Goal: Task Accomplishment & Management: Manage account settings

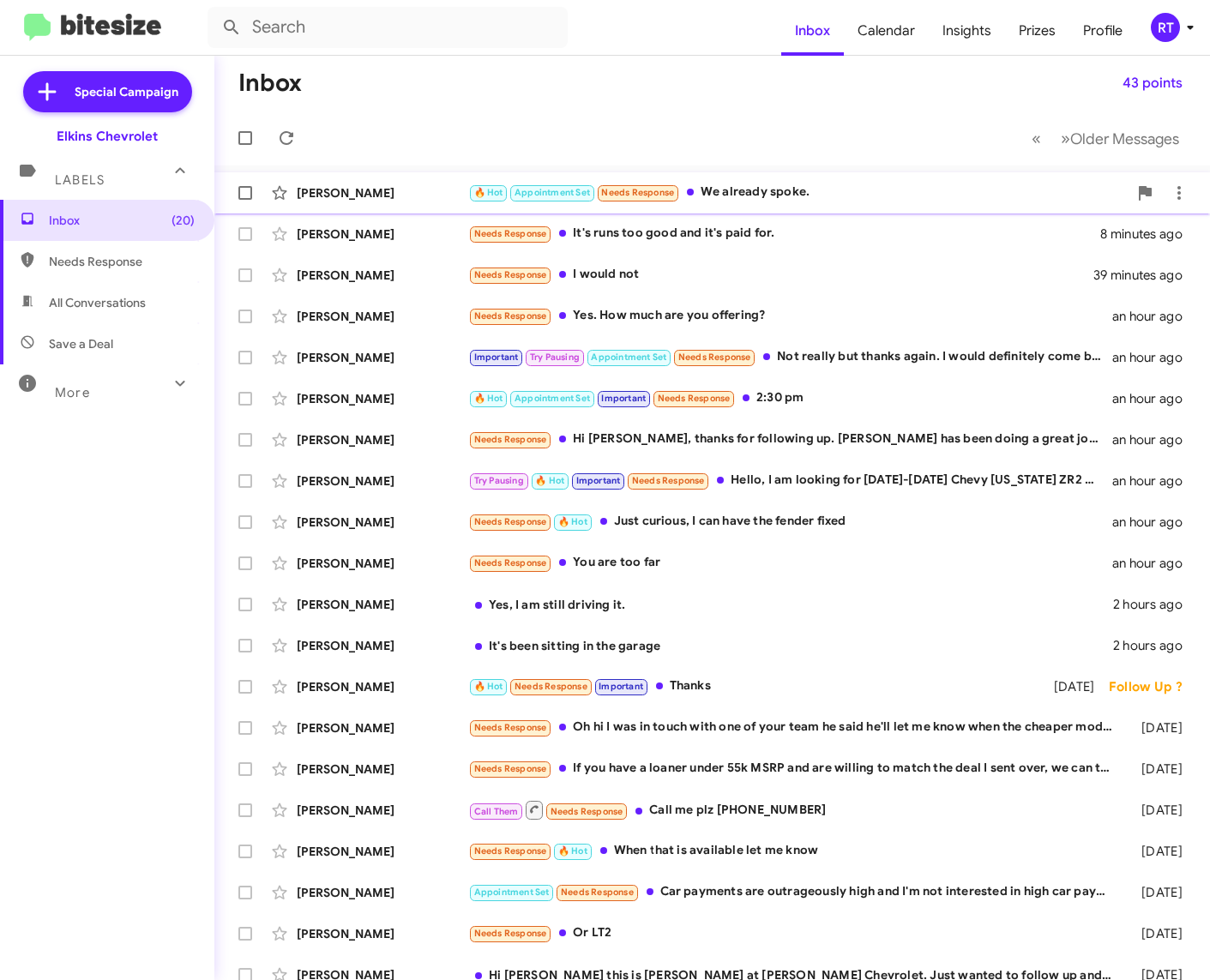
click at [736, 185] on div "🔥 Hot Appointment Set Needs Response We already spoke." at bounding box center [798, 192] width 659 height 20
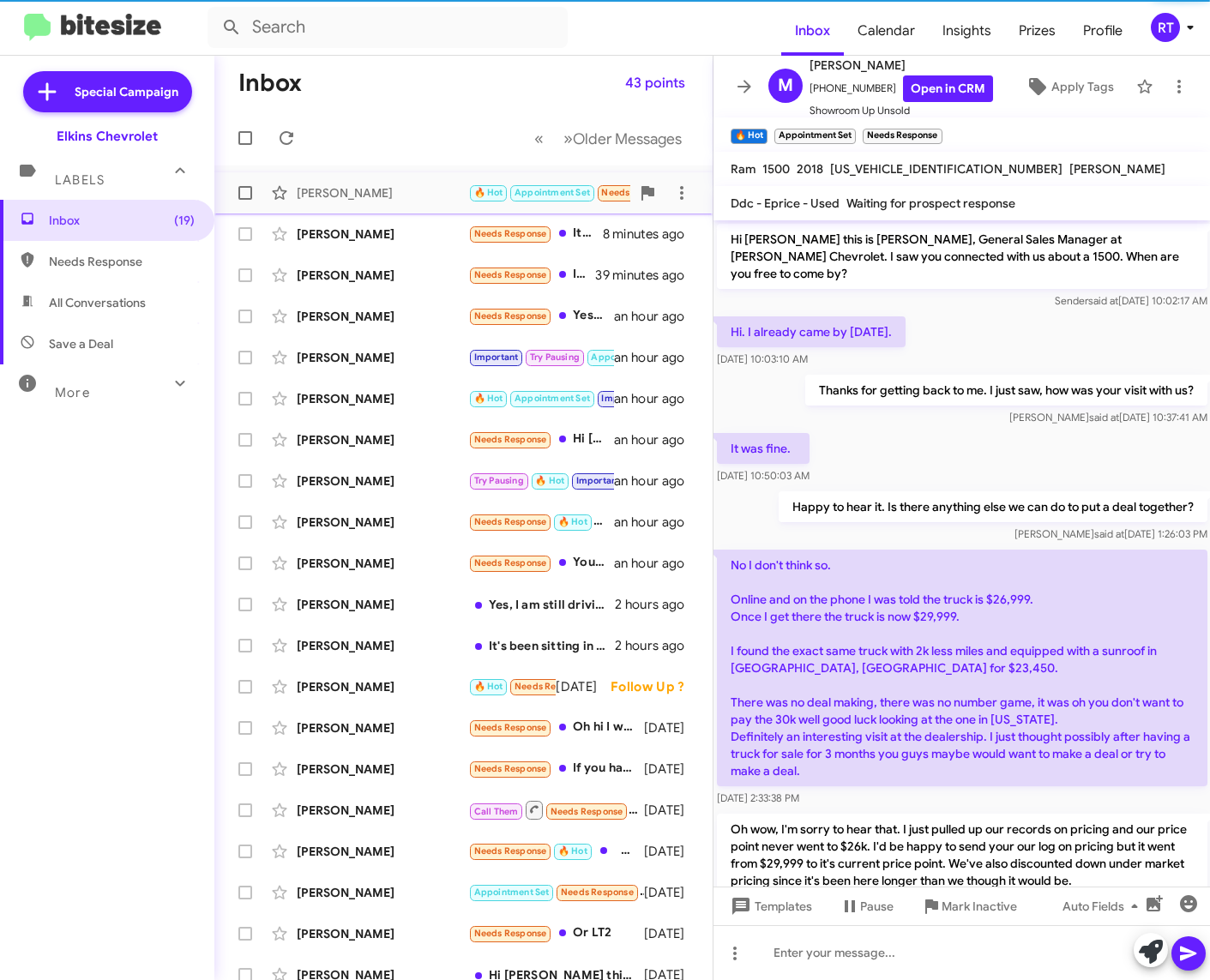
scroll to position [448, 0]
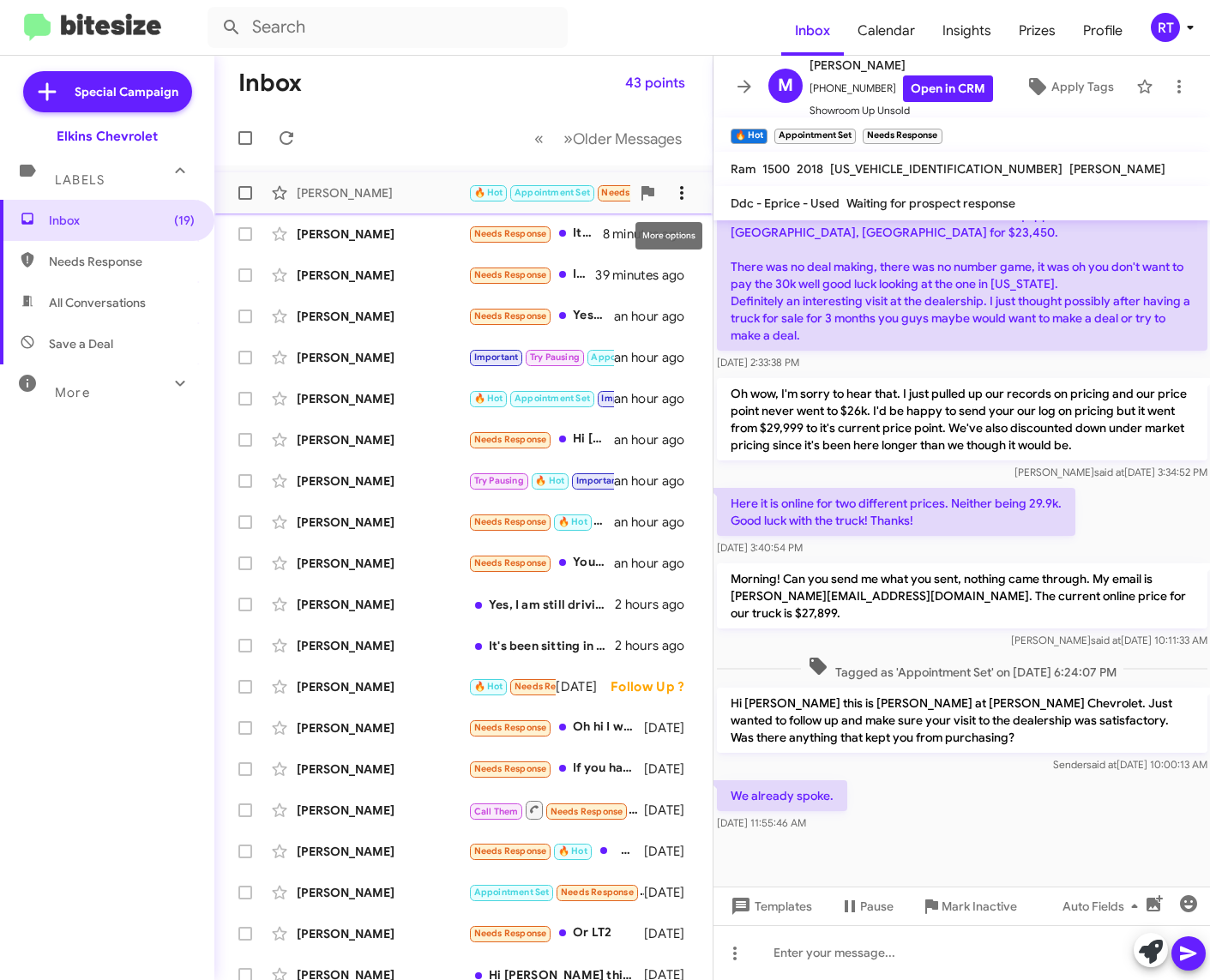
click at [675, 195] on icon at bounding box center [682, 193] width 21 height 21
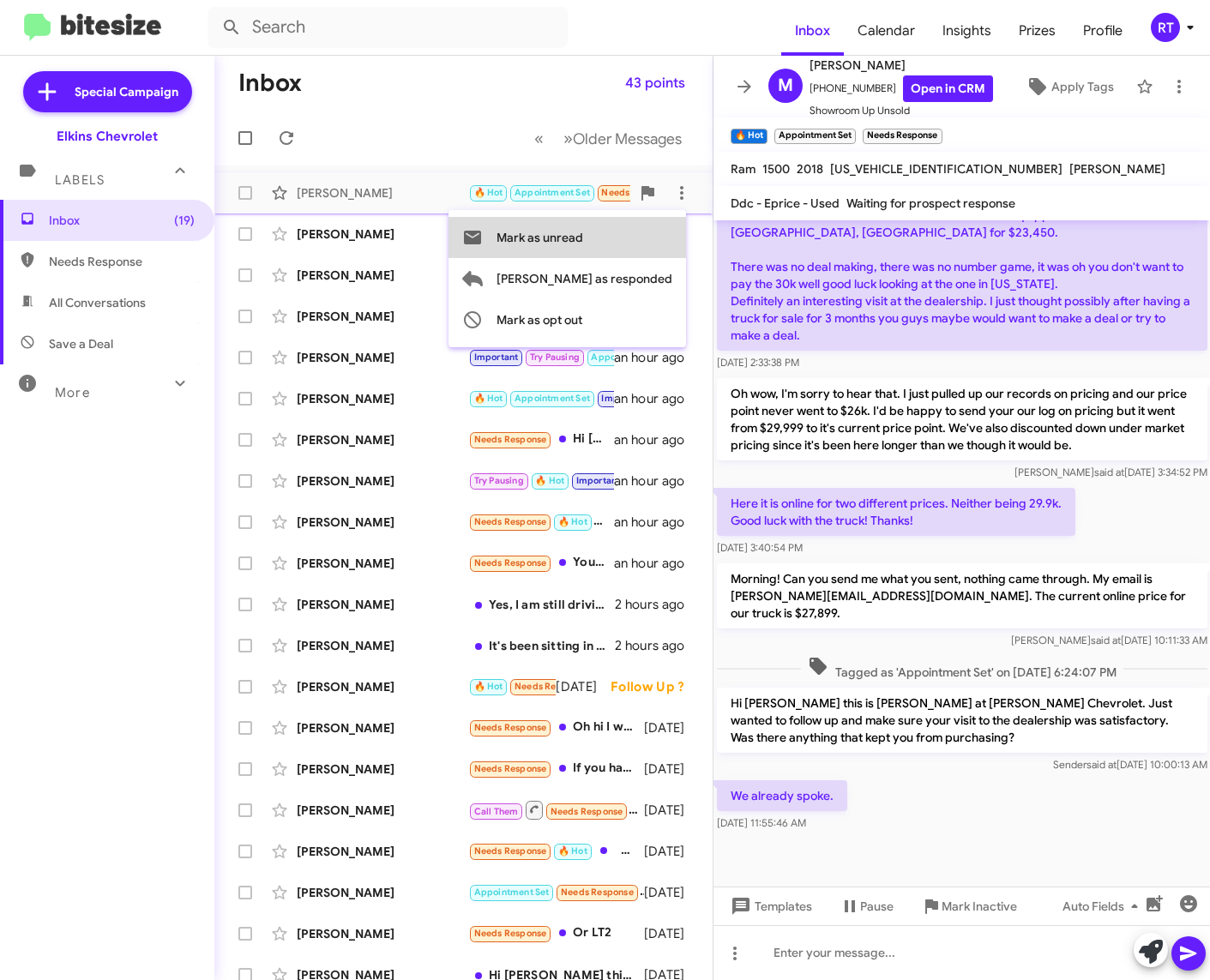
click at [651, 237] on button "Mark as unread" at bounding box center [567, 237] width 238 height 41
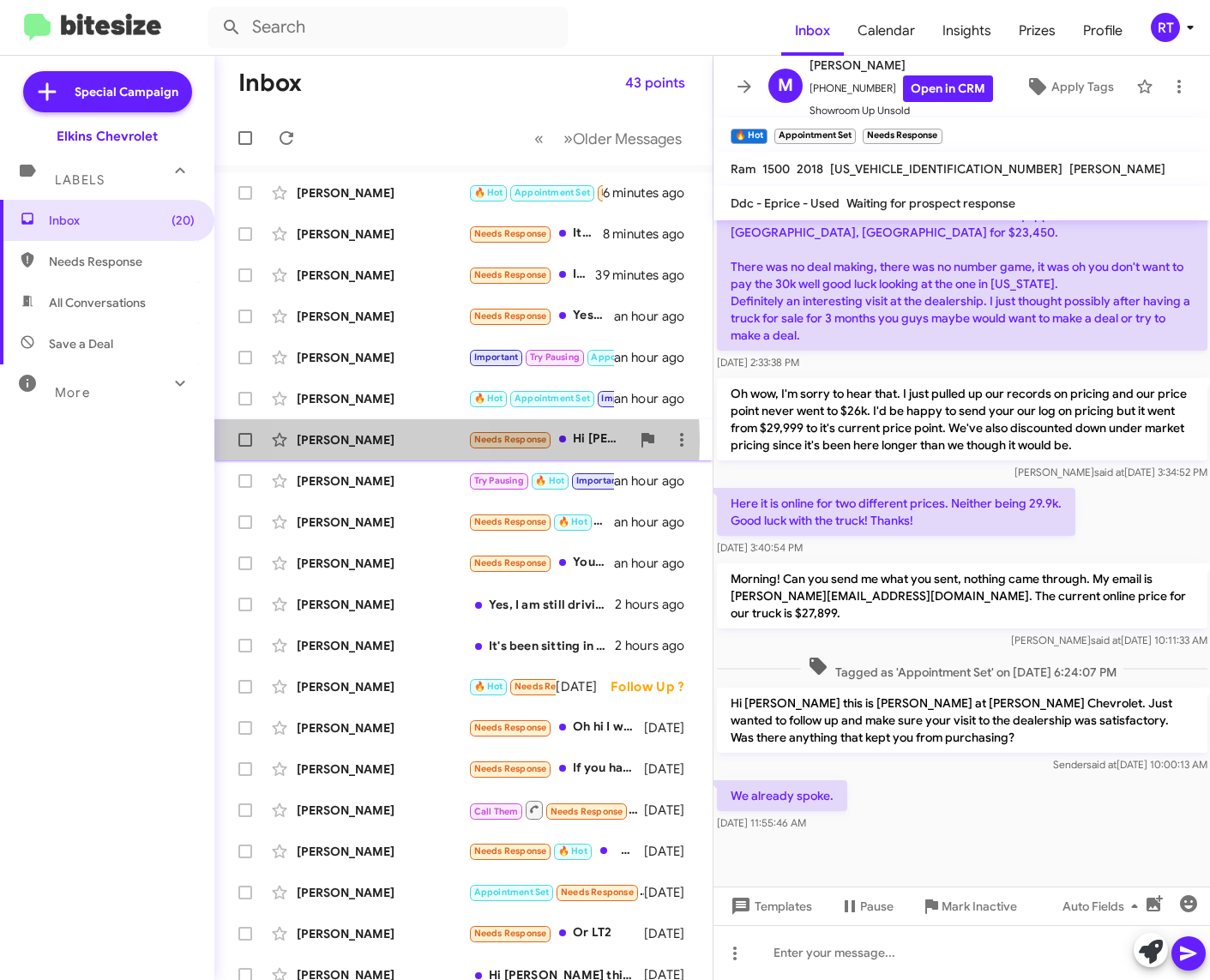
click at [376, 441] on div "[PERSON_NAME]" at bounding box center [382, 440] width 172 height 17
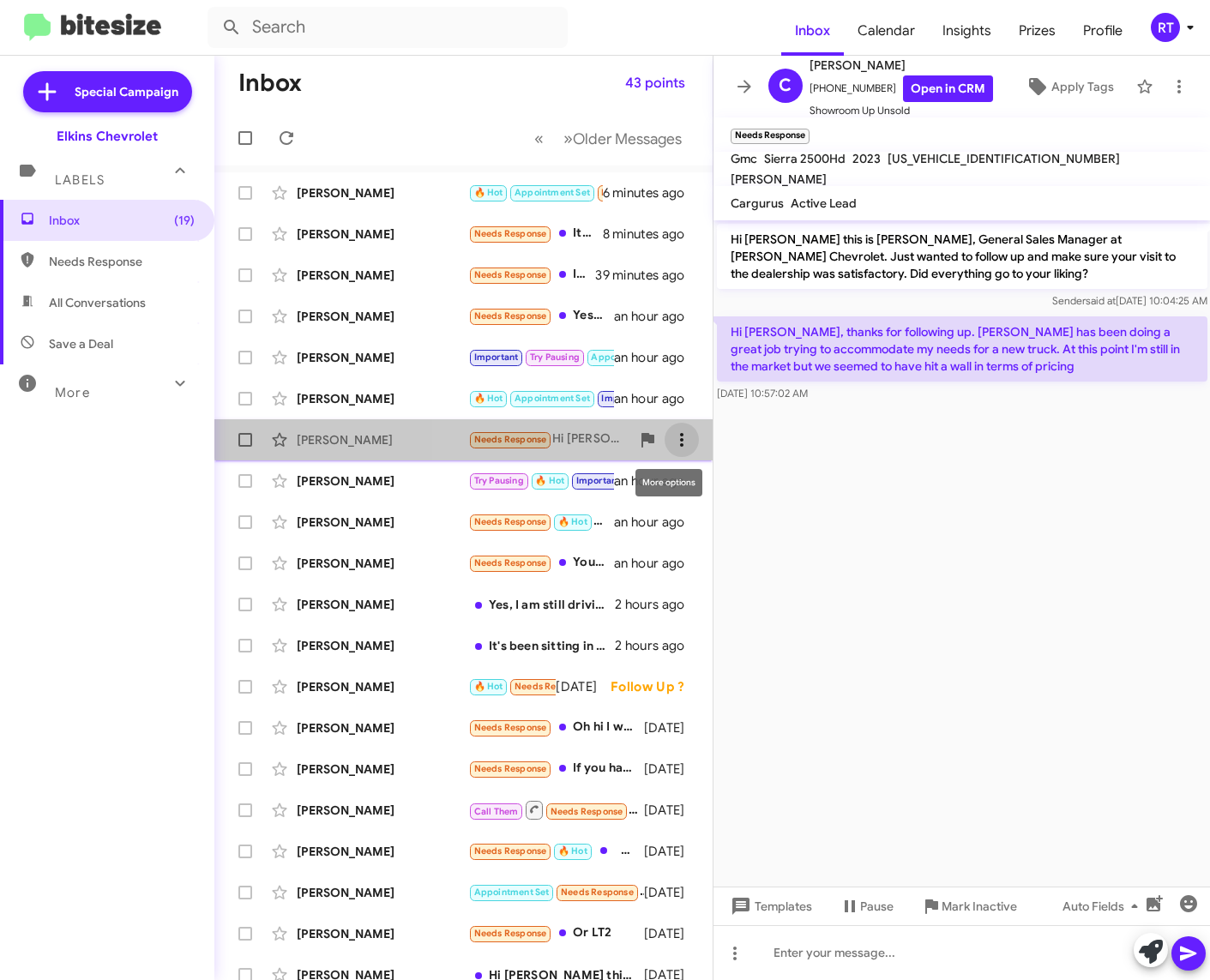
click at [671, 431] on icon at bounding box center [682, 440] width 21 height 21
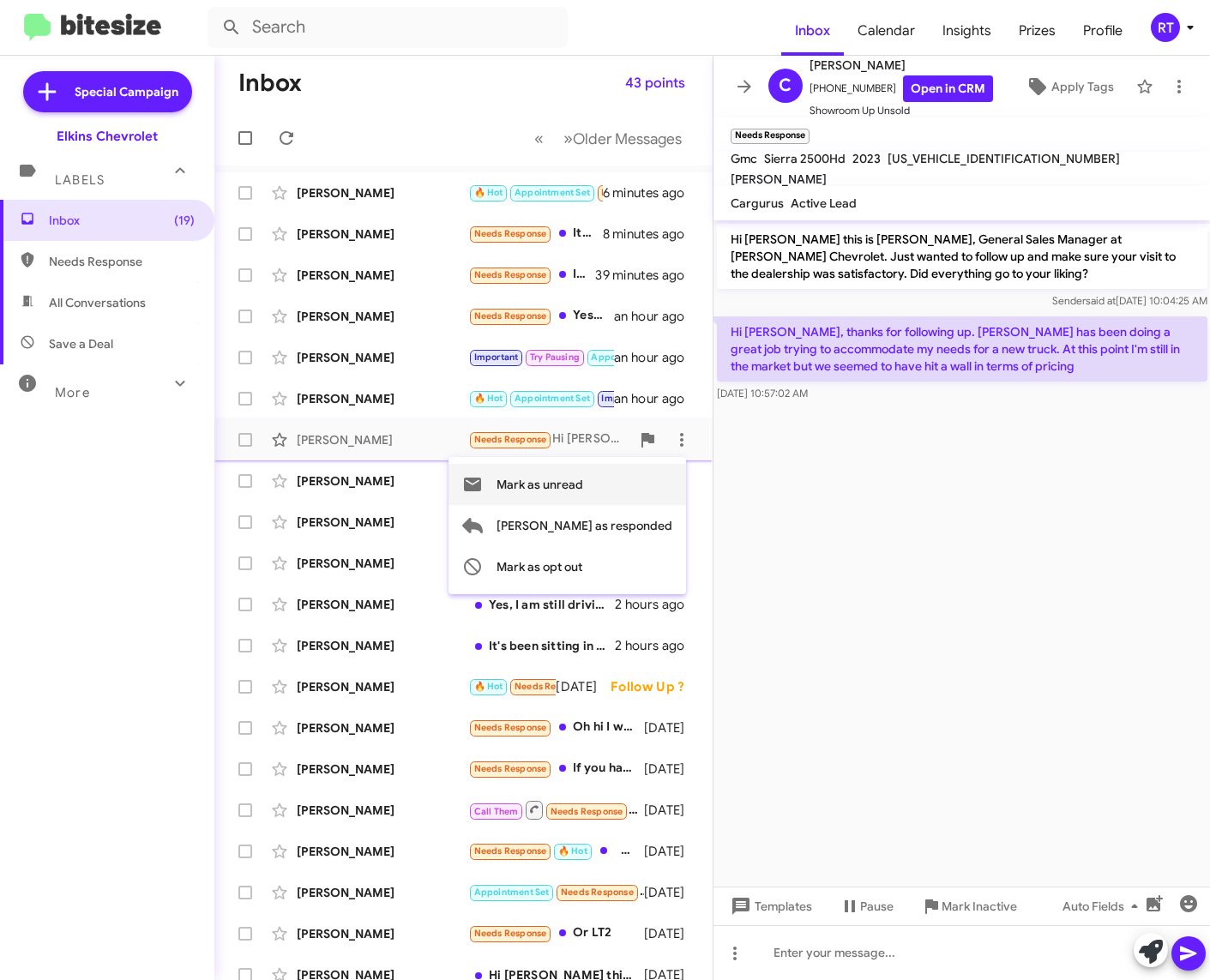
click at [583, 478] on span "Mark as unread" at bounding box center [539, 484] width 87 height 41
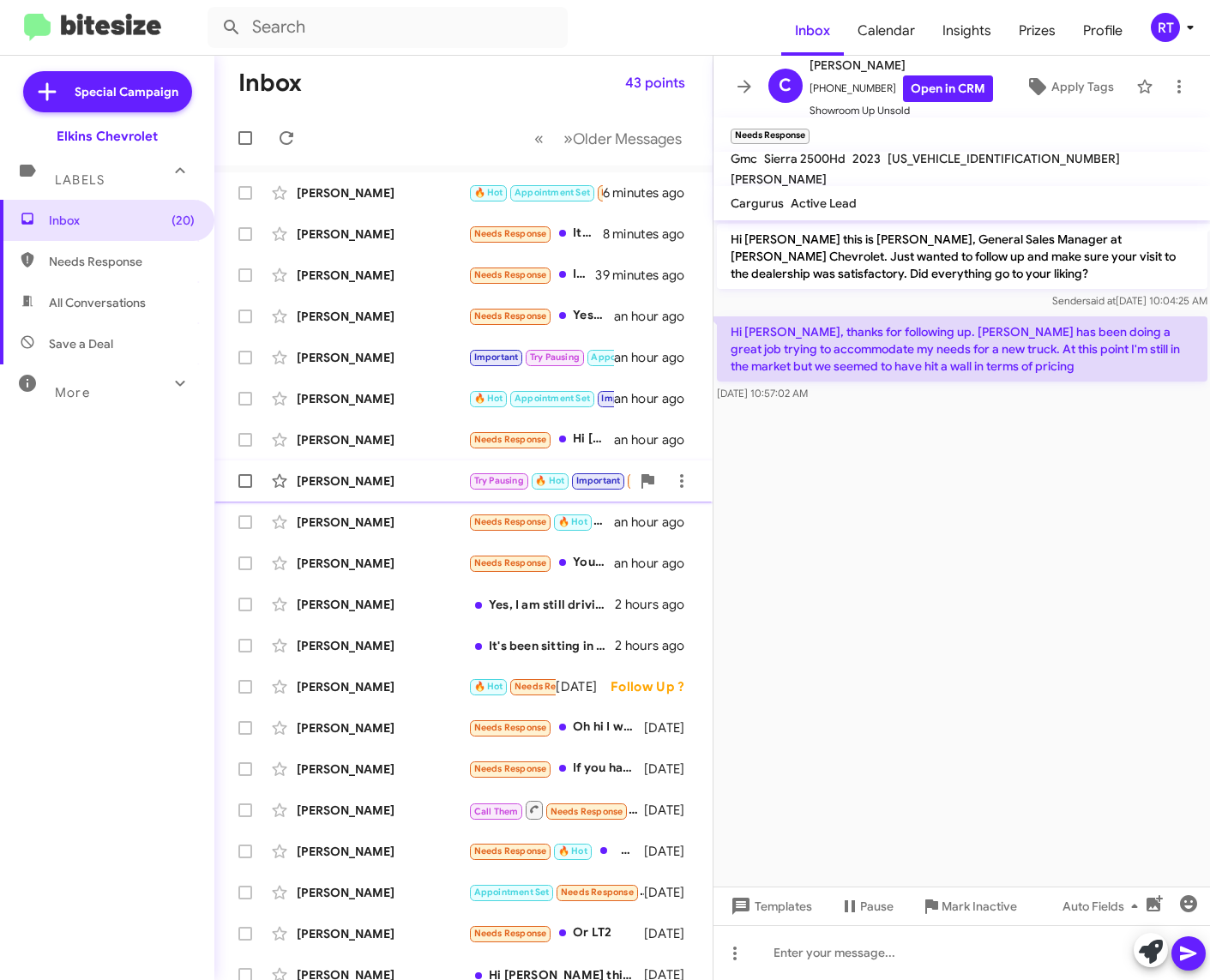
click at [334, 483] on div "[PERSON_NAME]" at bounding box center [382, 481] width 172 height 17
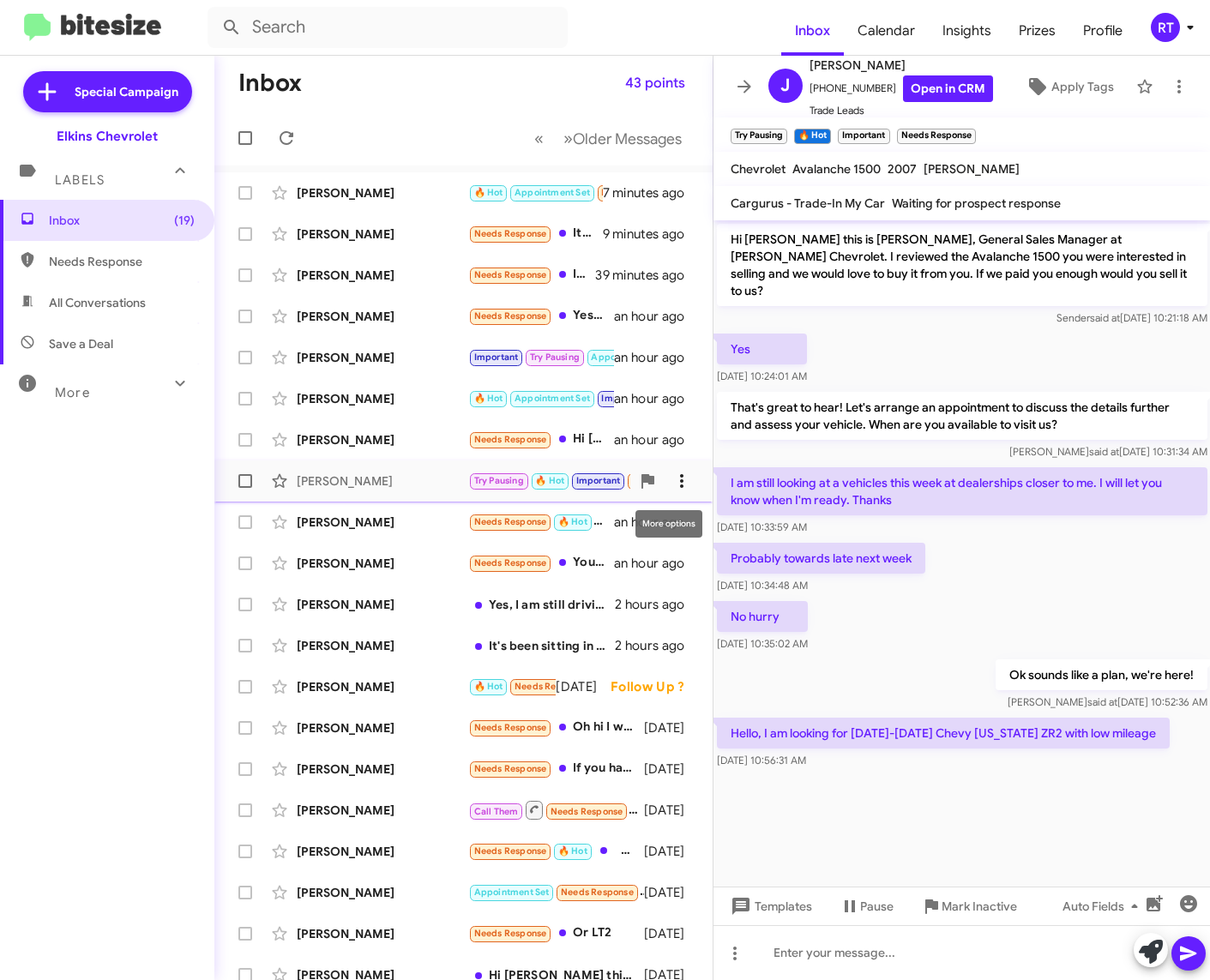
click at [680, 480] on icon at bounding box center [682, 481] width 3 height 14
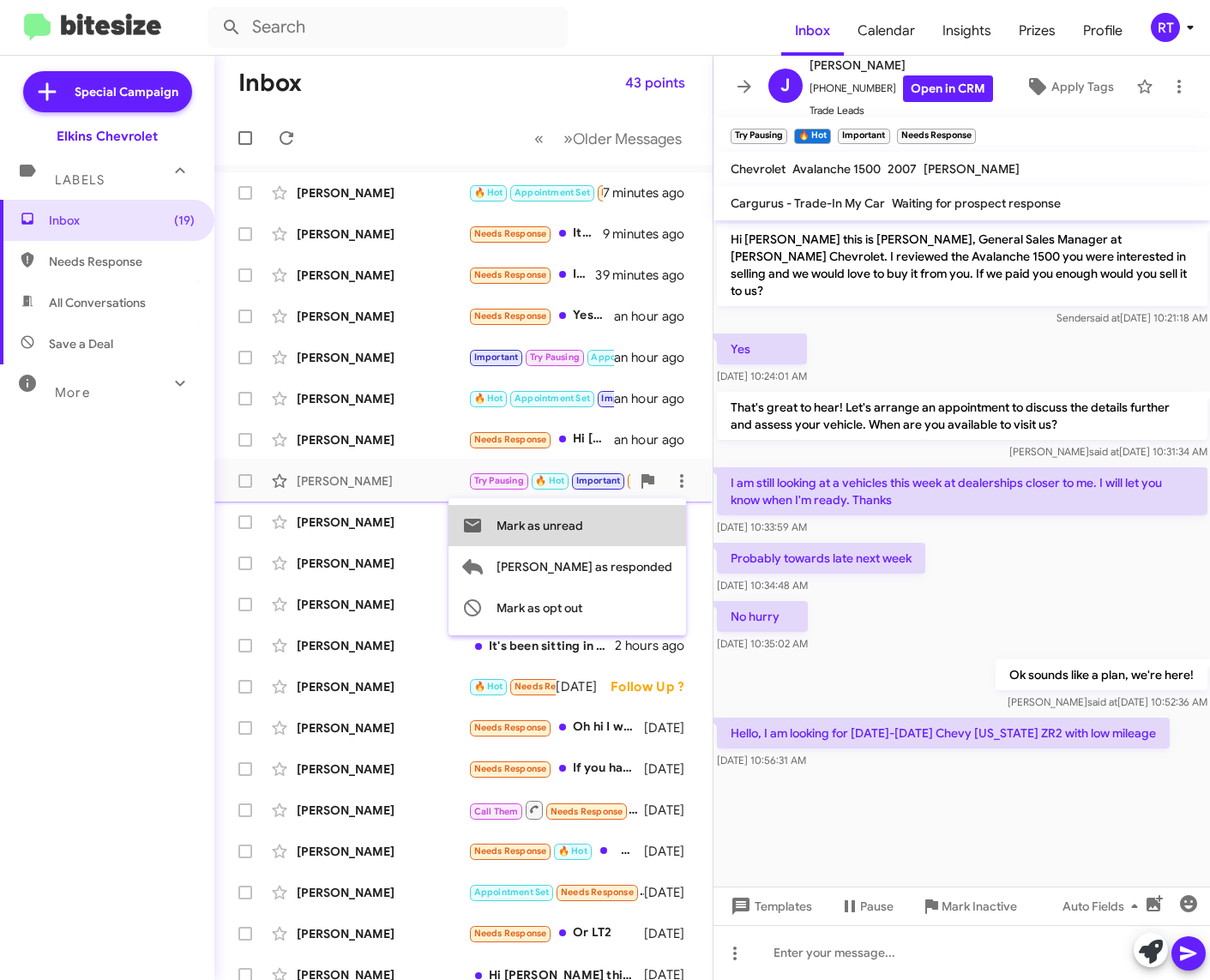
click at [583, 520] on span "Mark as unread" at bounding box center [539, 526] width 87 height 41
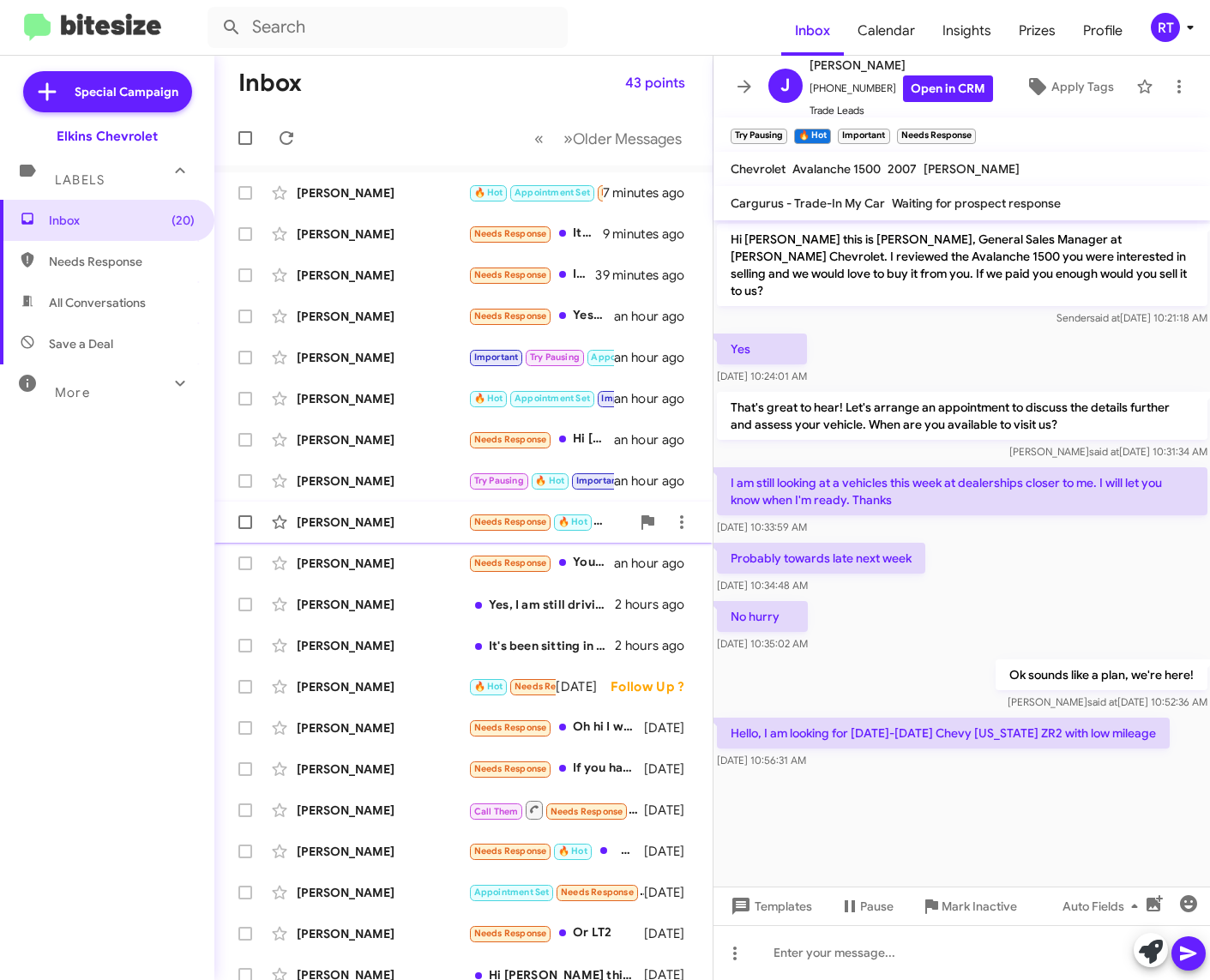
click at [345, 523] on div "[PERSON_NAME]" at bounding box center [382, 522] width 172 height 17
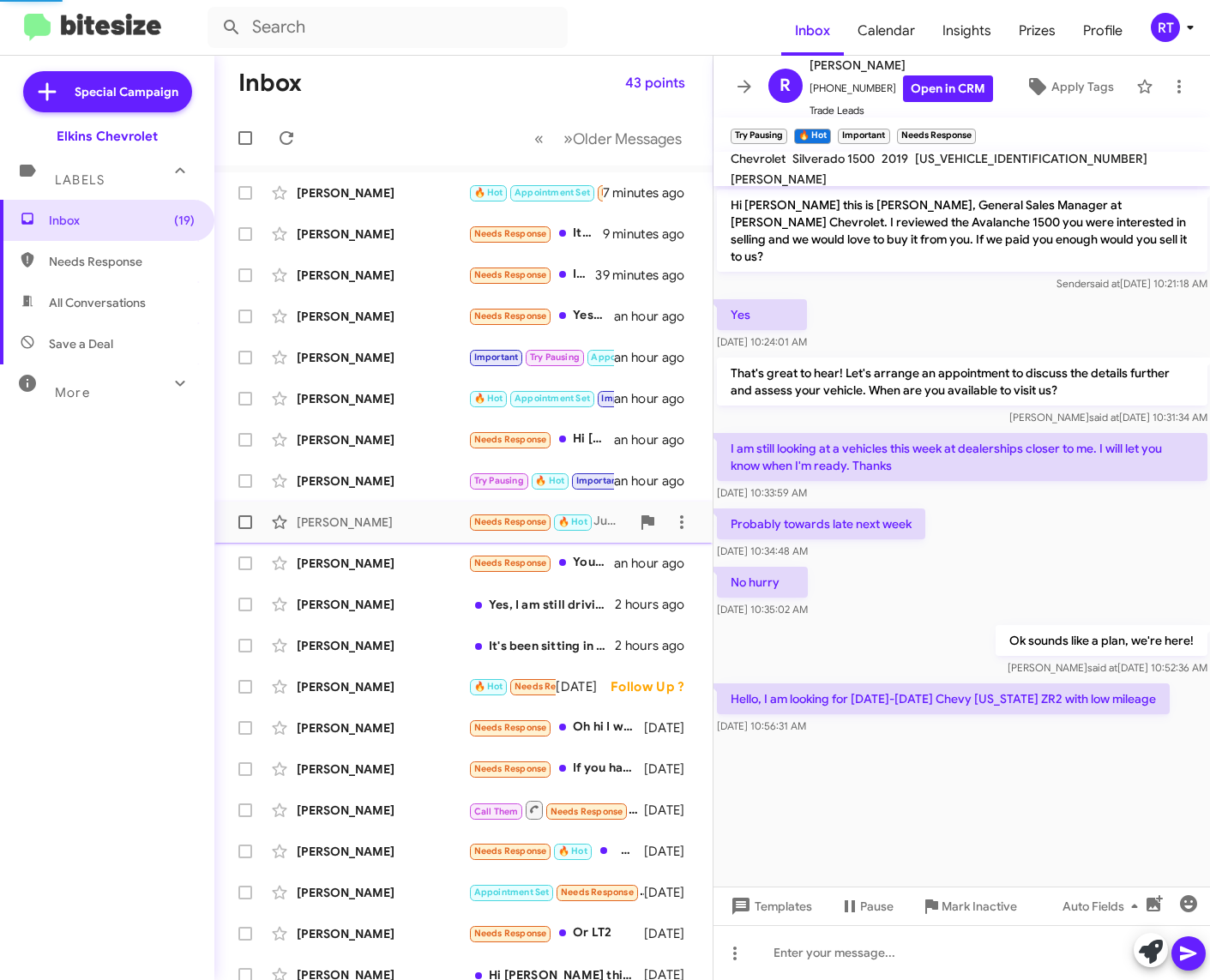
scroll to position [143, 0]
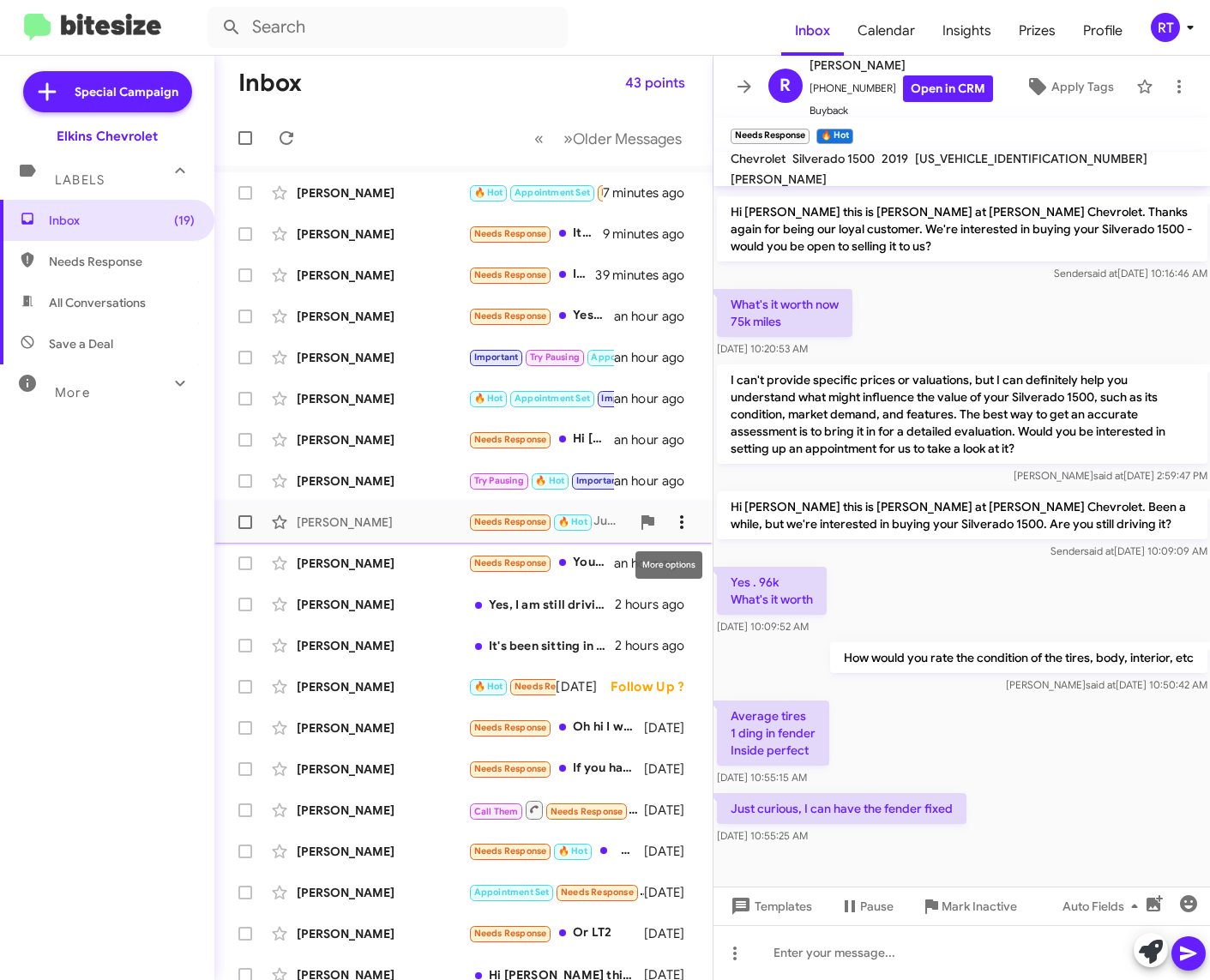
click at [679, 521] on span at bounding box center [682, 522] width 34 height 21
click at [583, 564] on span "Mark as unread" at bounding box center [539, 567] width 87 height 41
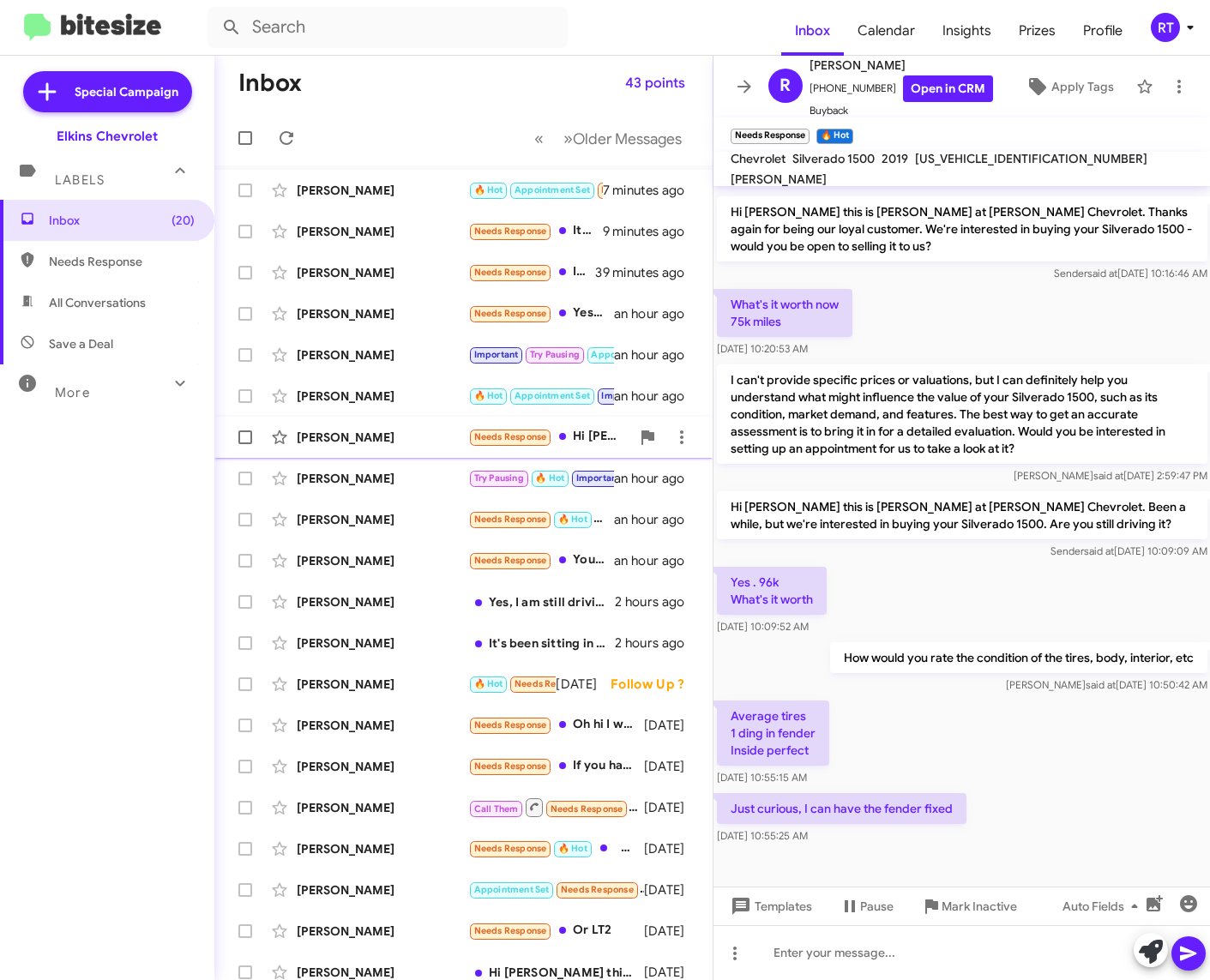
scroll to position [0, 0]
